Goal: Task Accomplishment & Management: Complete application form

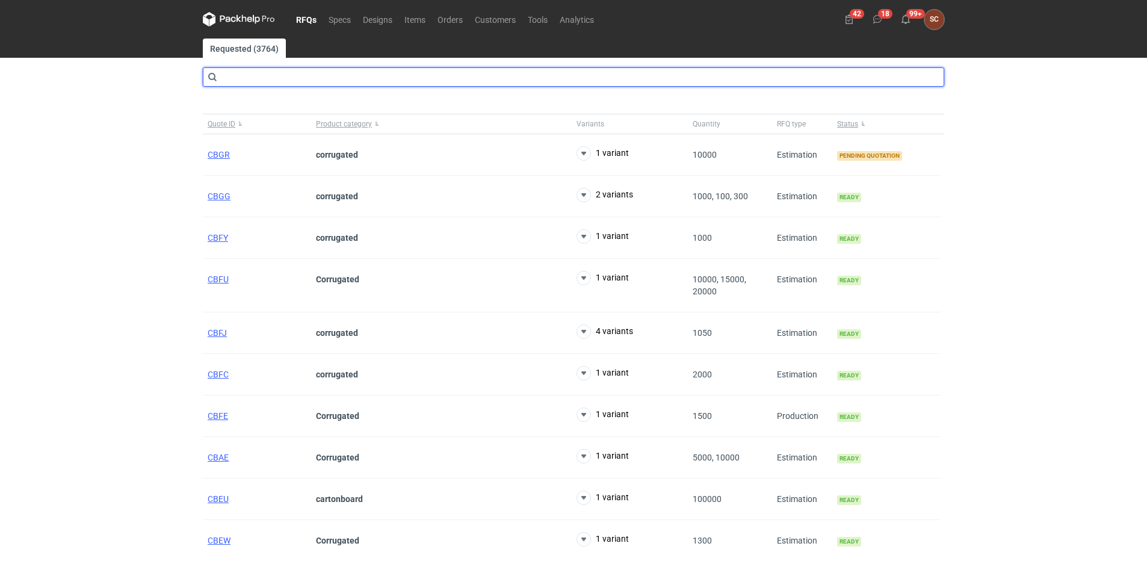
click at [281, 79] on input "text" at bounding box center [573, 76] width 741 height 19
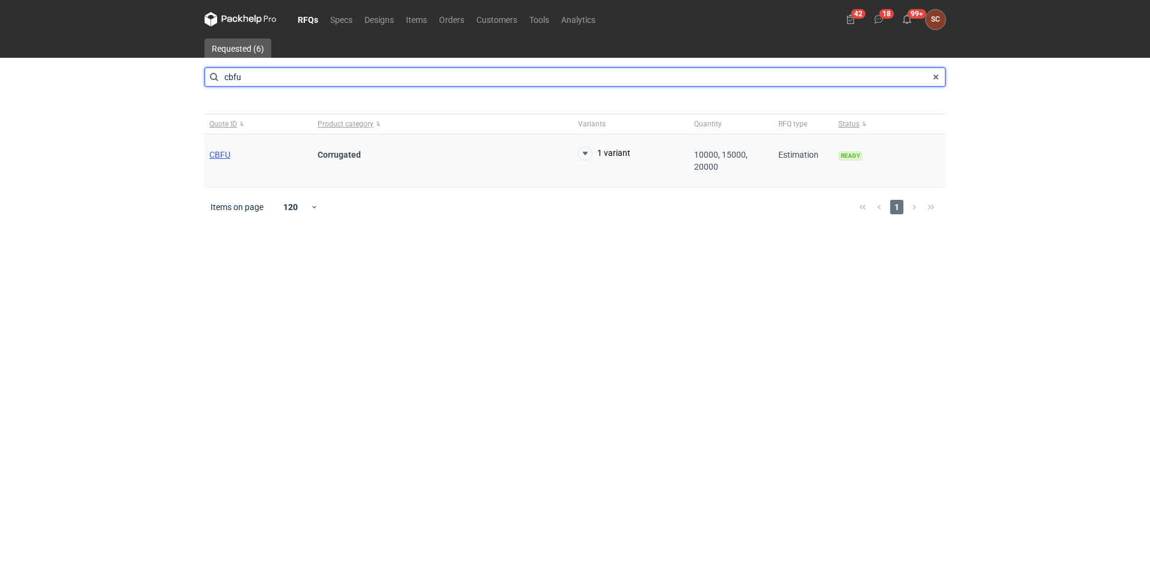
type input "cbfu"
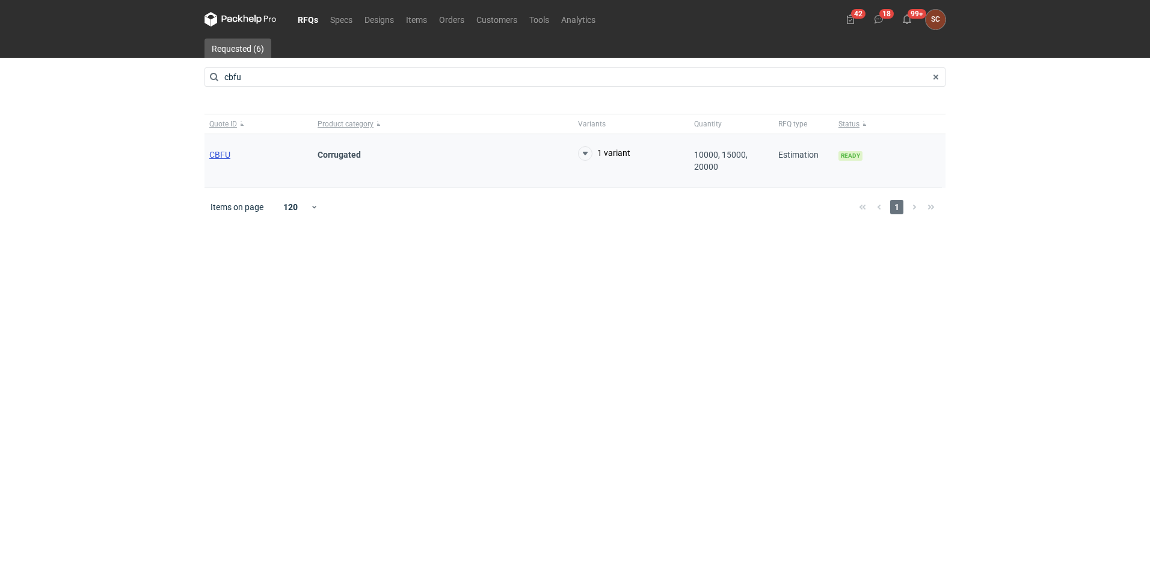
click at [212, 155] on span "CBFU" at bounding box center [219, 155] width 21 height 10
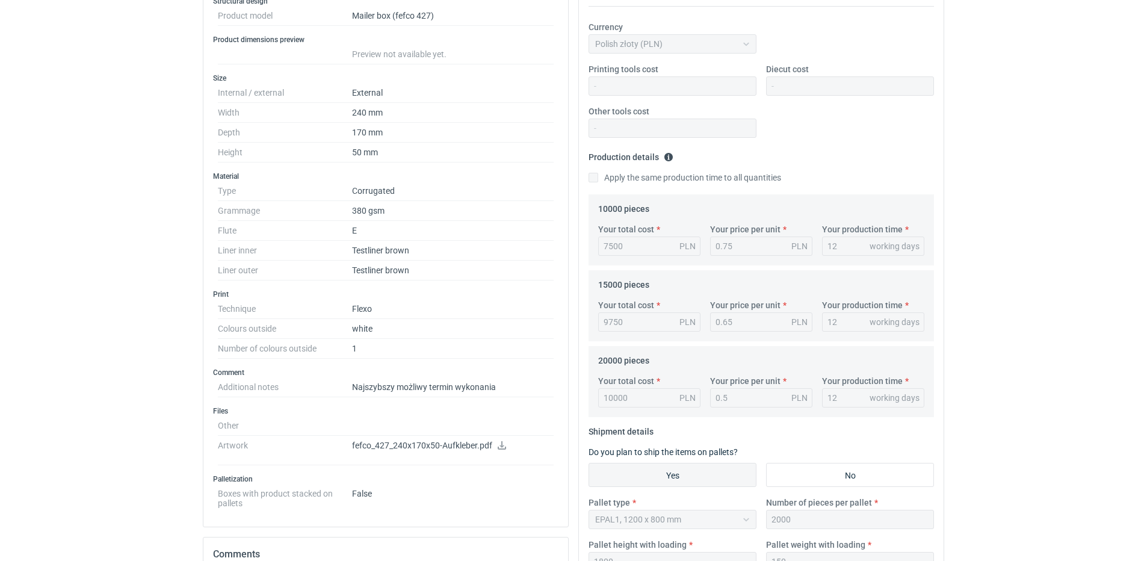
scroll to position [301, 0]
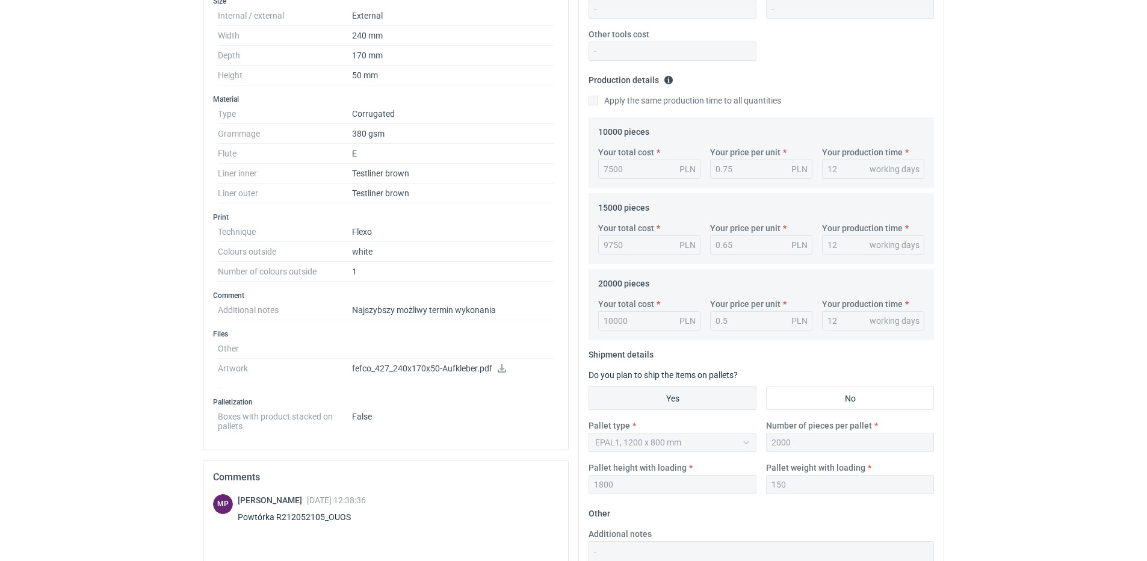
click at [637, 313] on div "10000 PLN" at bounding box center [649, 320] width 102 height 19
click at [637, 319] on div "10000 PLN" at bounding box center [649, 320] width 102 height 19
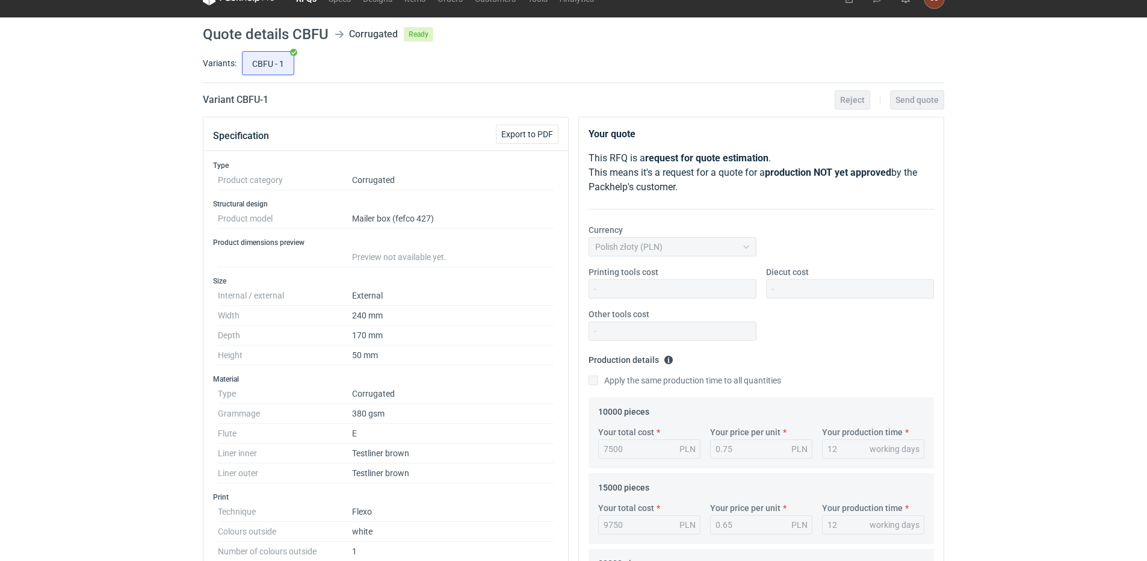
scroll to position [0, 0]
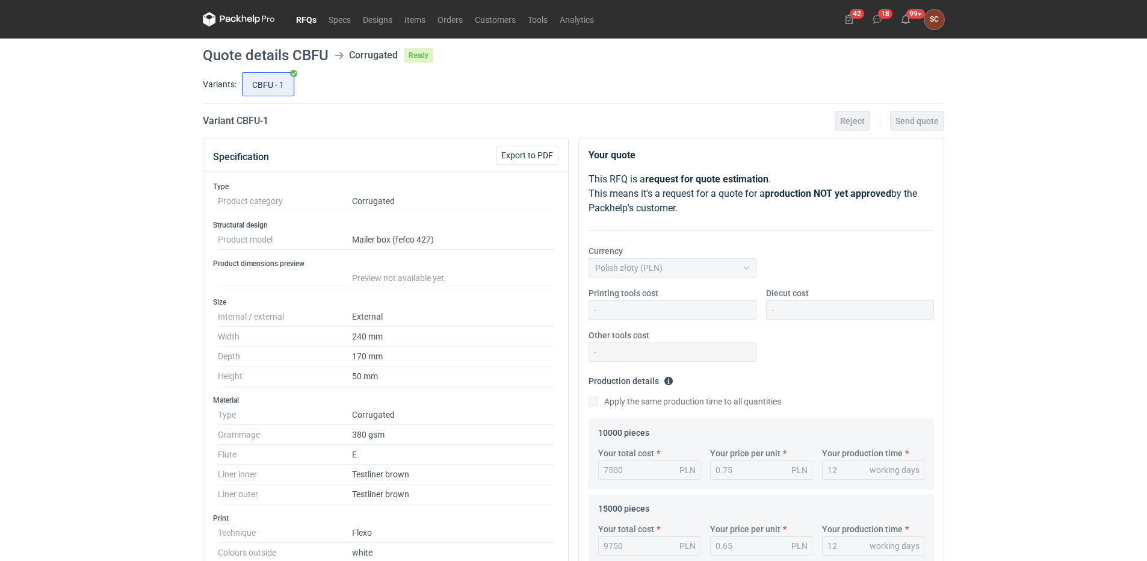
click at [306, 20] on link "RFQs" at bounding box center [306, 19] width 32 height 14
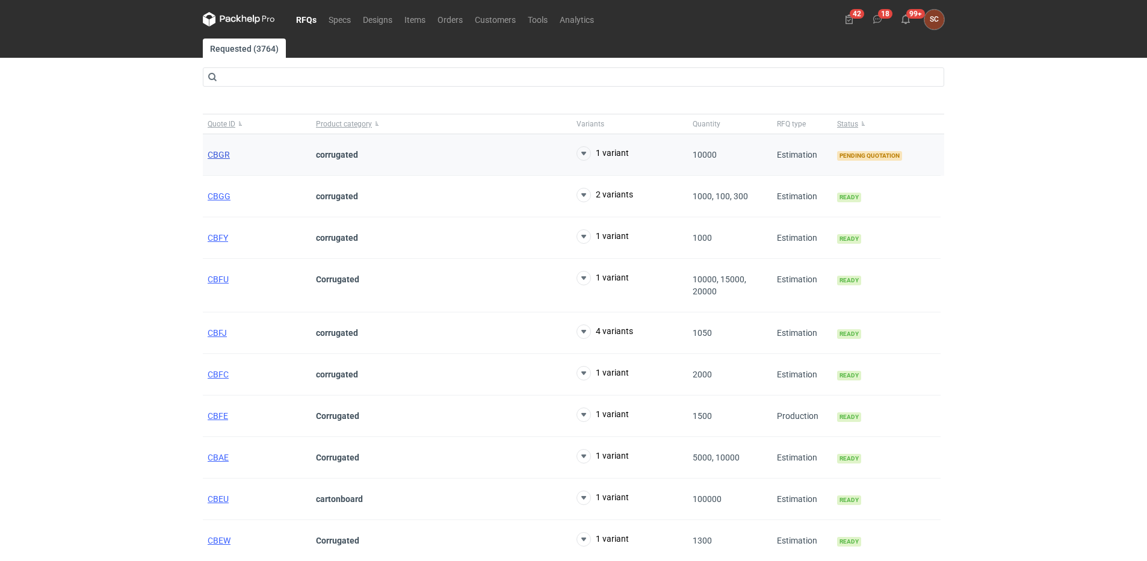
click at [218, 154] on span "CBGR" at bounding box center [219, 155] width 22 height 10
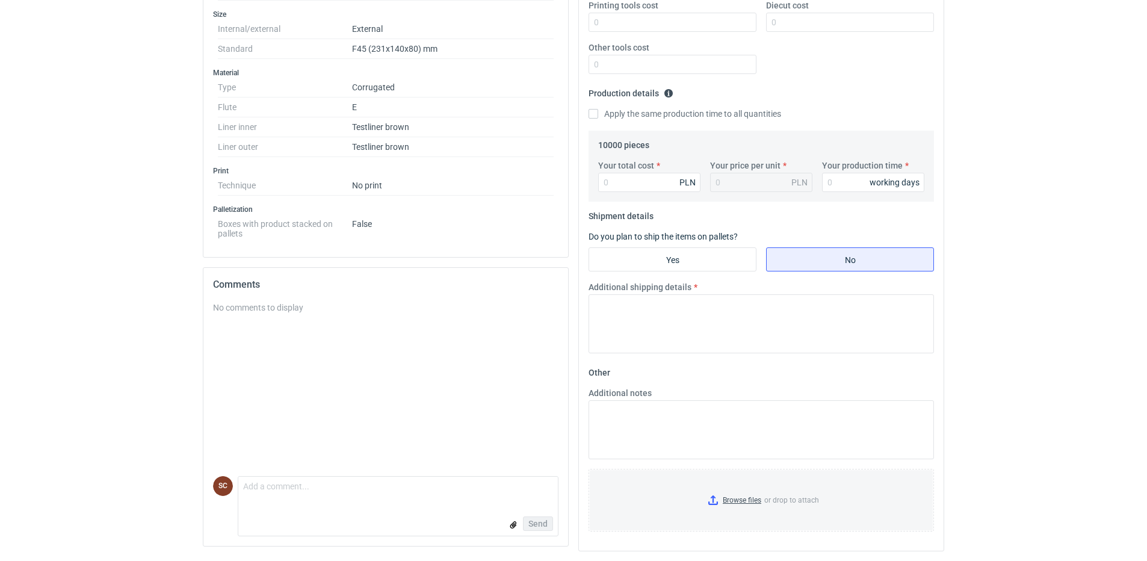
scroll to position [47, 0]
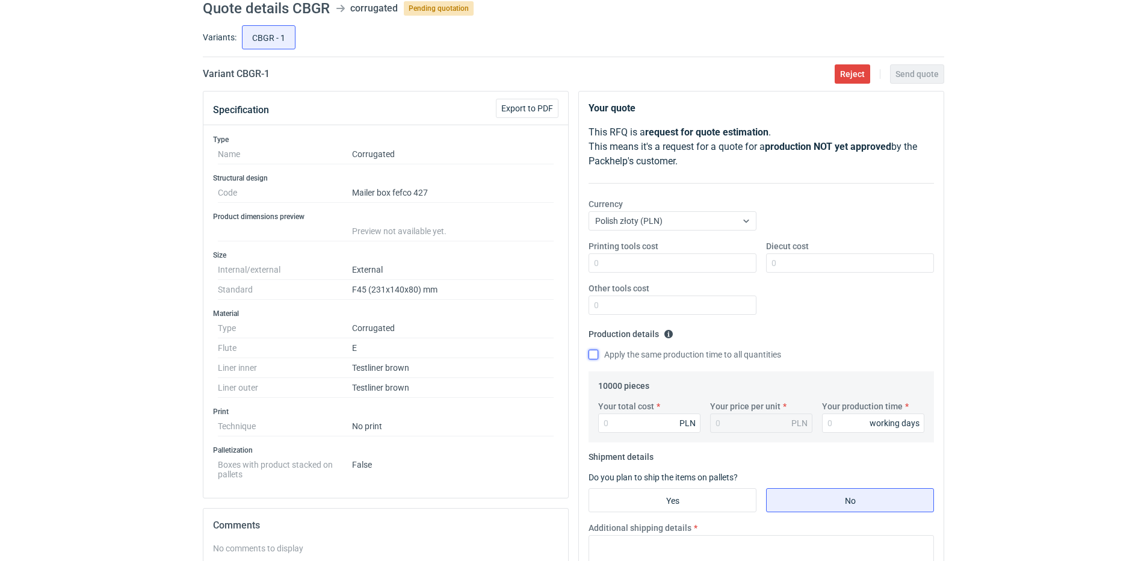
drag, startPoint x: 593, startPoint y: 353, endPoint x: 600, endPoint y: 390, distance: 38.0
click at [593, 353] on input "Apply the same production time to all quantities" at bounding box center [593, 355] width 10 height 10
checkbox input "true"
click at [619, 425] on input "Your total cost" at bounding box center [649, 422] width 102 height 19
type input "6900"
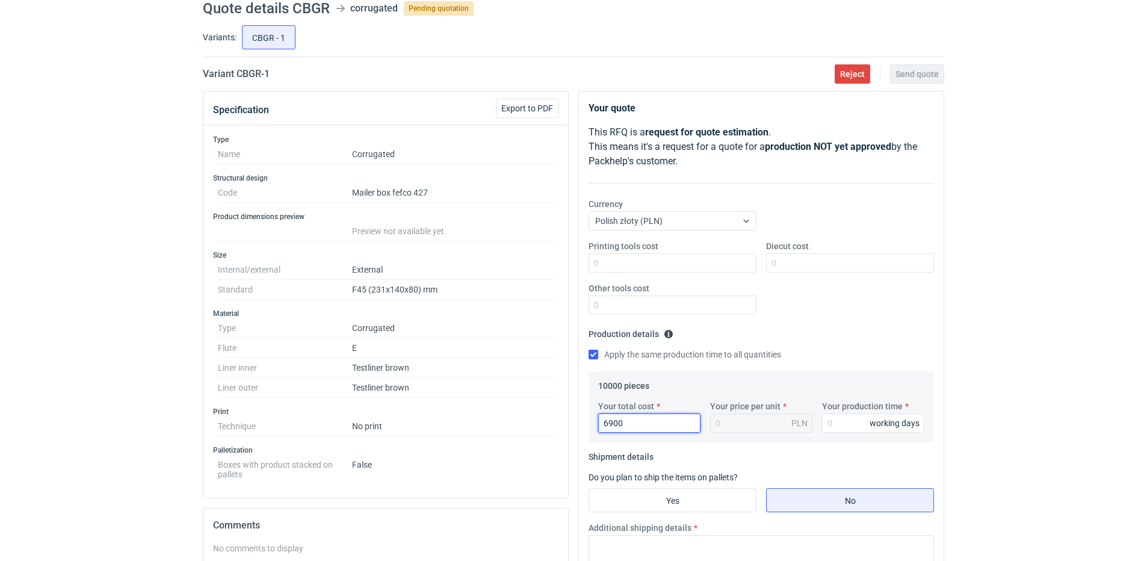
type input "0.69"
type input "6900"
click at [828, 418] on input "Your production time" at bounding box center [873, 422] width 102 height 19
type input "12"
click at [872, 327] on fieldset "Production details Please provide the expected time of production in working da…" at bounding box center [760, 347] width 345 height 47
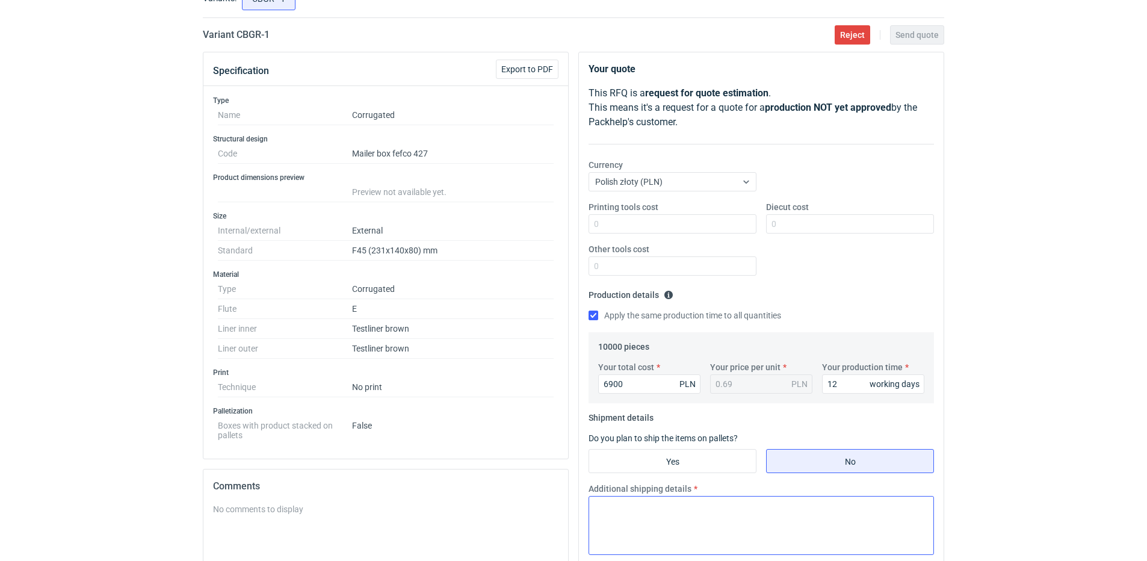
scroll to position [107, 0]
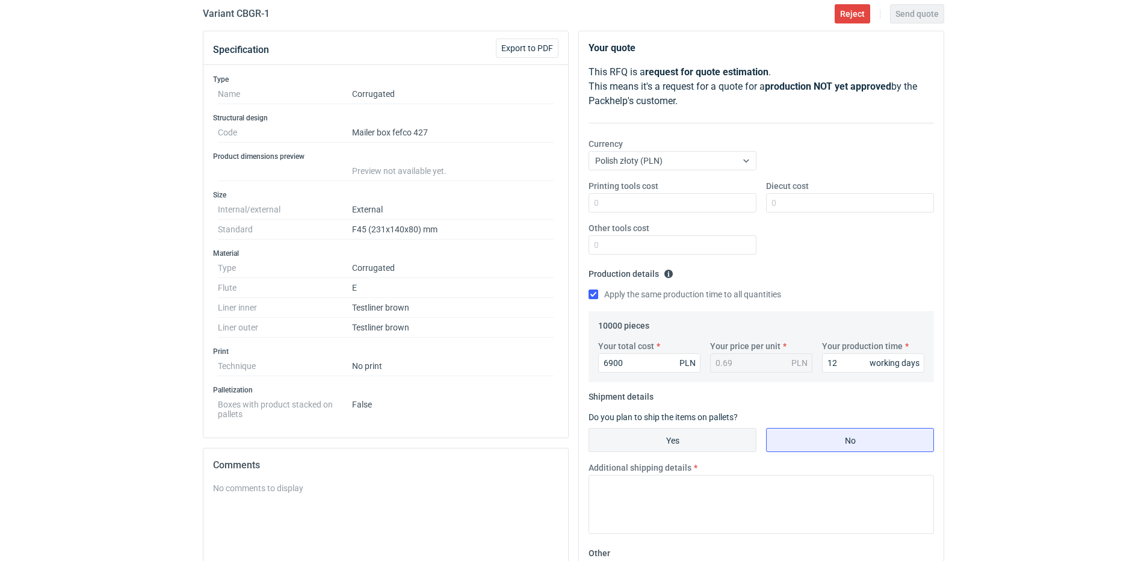
click at [696, 440] on input "Yes" at bounding box center [672, 439] width 167 height 23
radio input "true"
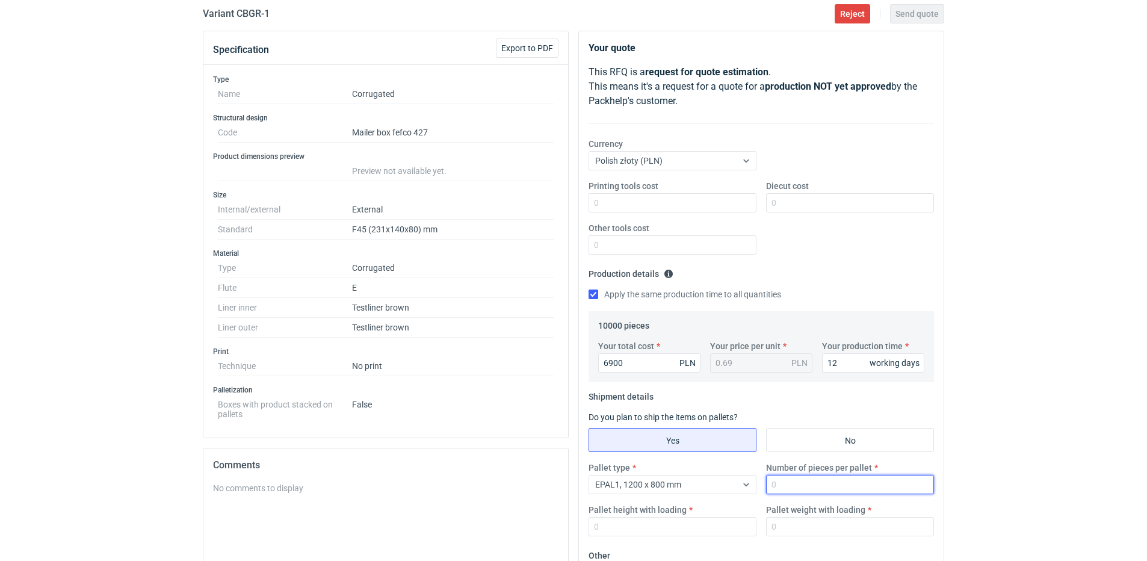
click at [800, 485] on input "Number of pieces per pallet" at bounding box center [850, 484] width 168 height 19
type input "2000"
click at [667, 525] on input "Pallet height with loading" at bounding box center [672, 526] width 168 height 19
type input "1800"
click at [810, 524] on input "Pallet weight with loading" at bounding box center [850, 526] width 168 height 19
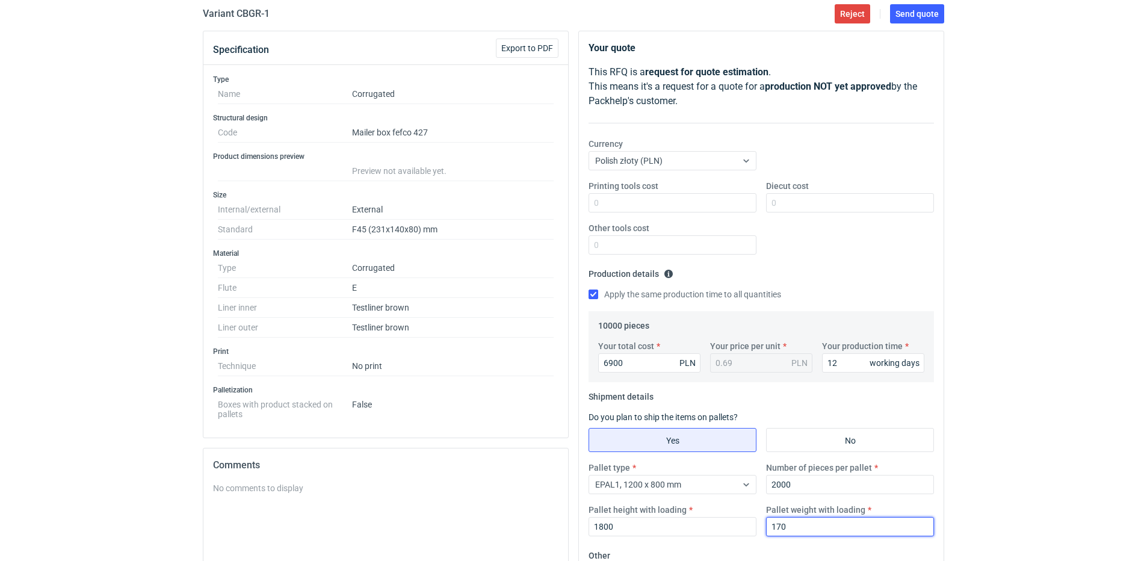
type input "170"
click at [869, 262] on div "Printing tools cost Diecut cost Other tools cost" at bounding box center [761, 222] width 355 height 84
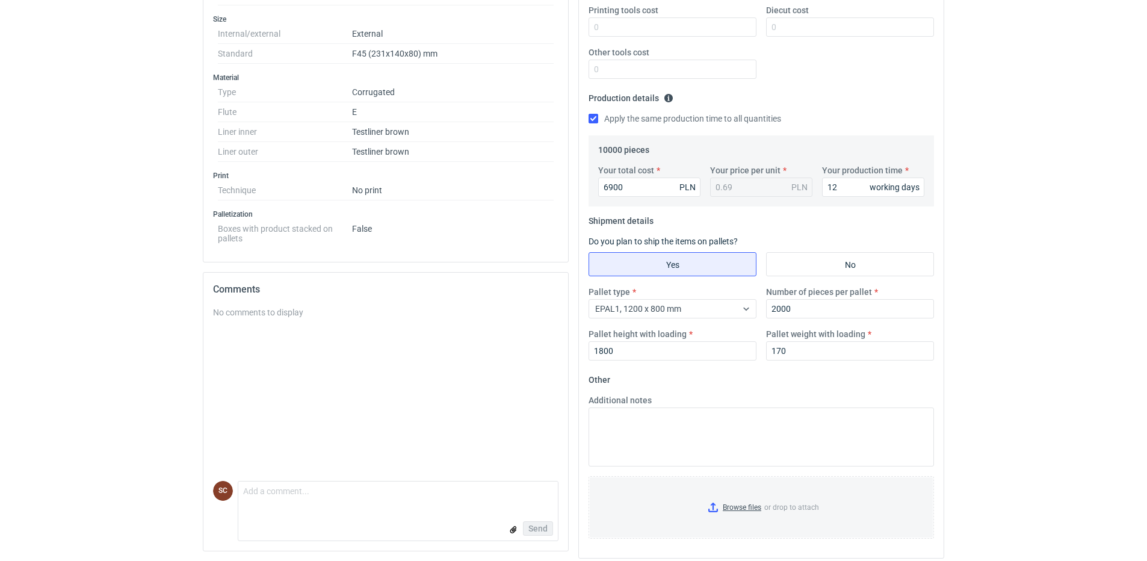
scroll to position [290, 0]
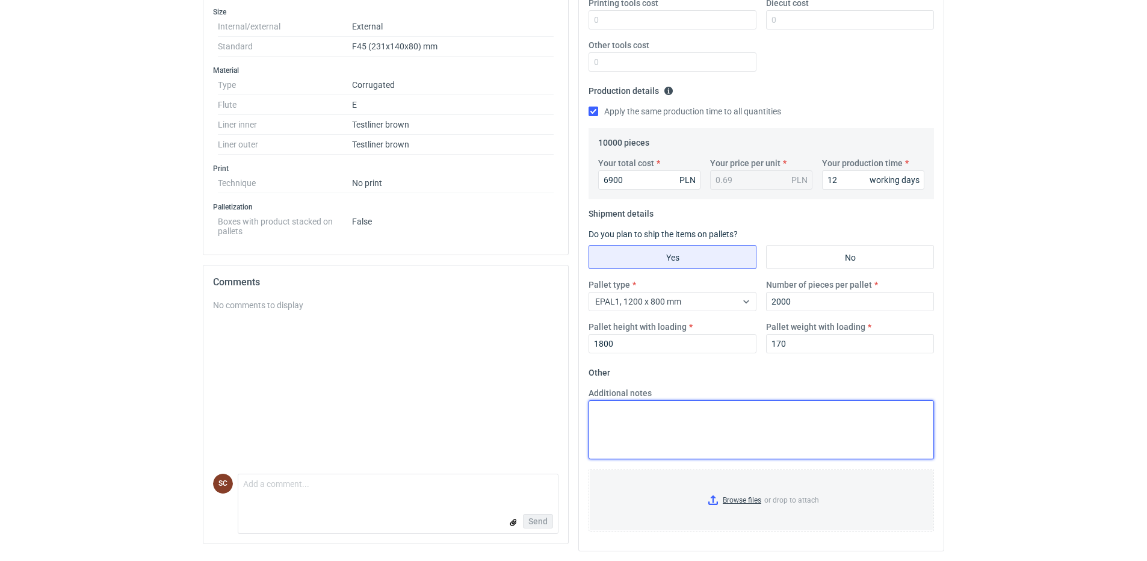
click at [758, 421] on textarea "Additional notes" at bounding box center [760, 429] width 345 height 59
click at [749, 421] on textarea "Additional notes" at bounding box center [760, 429] width 345 height 59
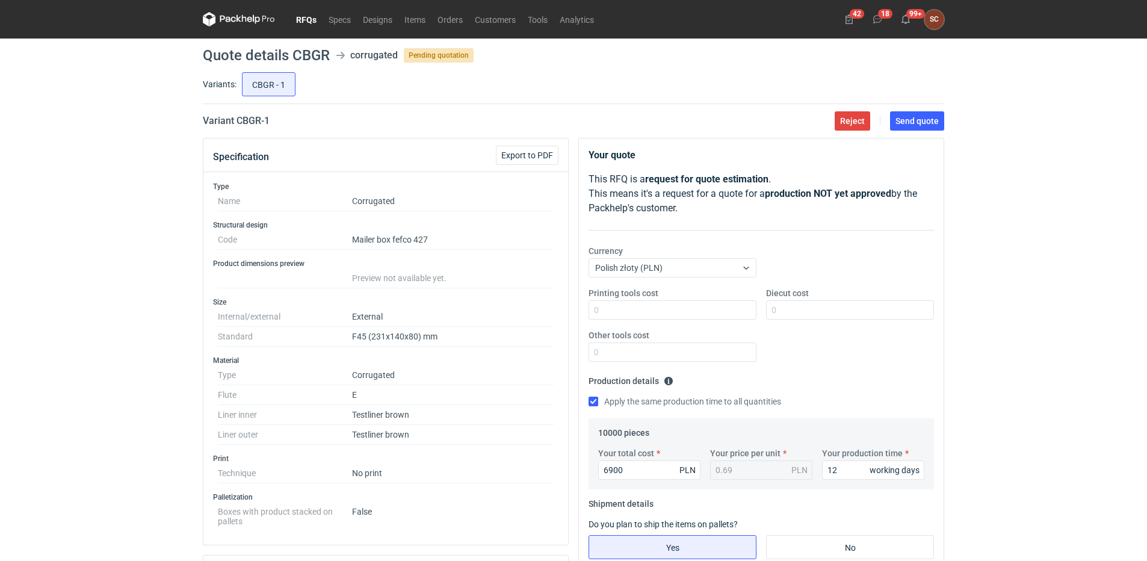
click at [818, 342] on div "Printing tools cost Diecut cost Other tools cost" at bounding box center [761, 329] width 355 height 84
click at [901, 123] on span "Send quote" at bounding box center [916, 121] width 43 height 8
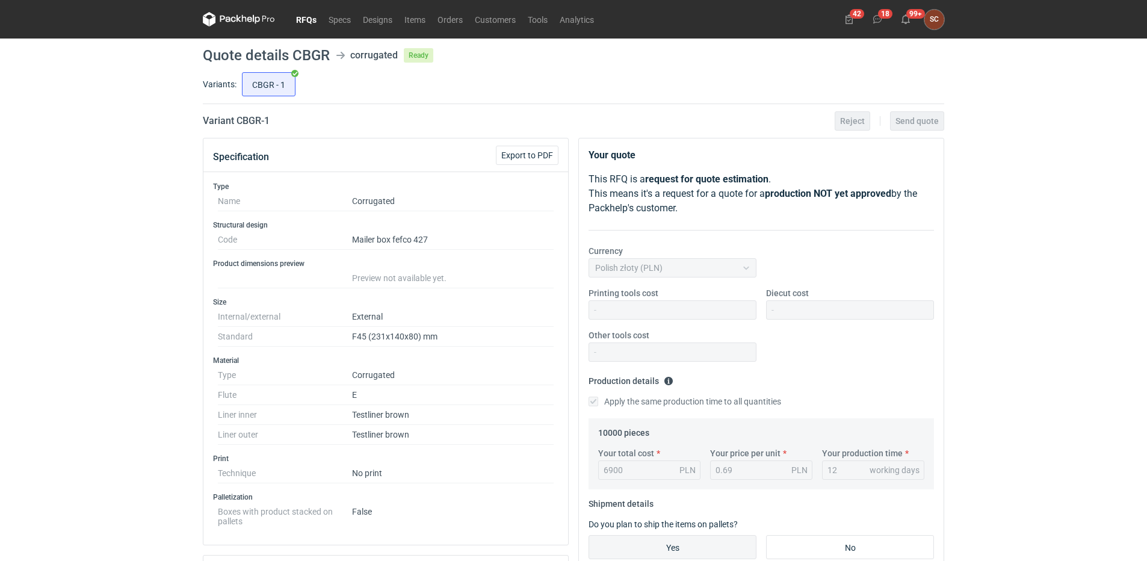
drag, startPoint x: 295, startPoint y: 20, endPoint x: 306, endPoint y: 24, distance: 10.8
click at [296, 20] on link "RFQs" at bounding box center [306, 19] width 32 height 14
